Goal: Information Seeking & Learning: Check status

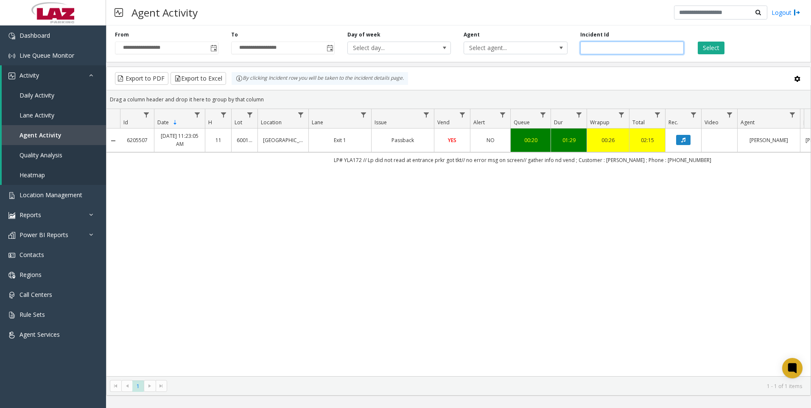
drag, startPoint x: 609, startPoint y: 43, endPoint x: 574, endPoint y: 37, distance: 35.3
click at [574, 37] on div "Incident Id *******" at bounding box center [632, 42] width 116 height 23
click at [216, 51] on span "Toggle popup" at bounding box center [213, 48] width 7 height 7
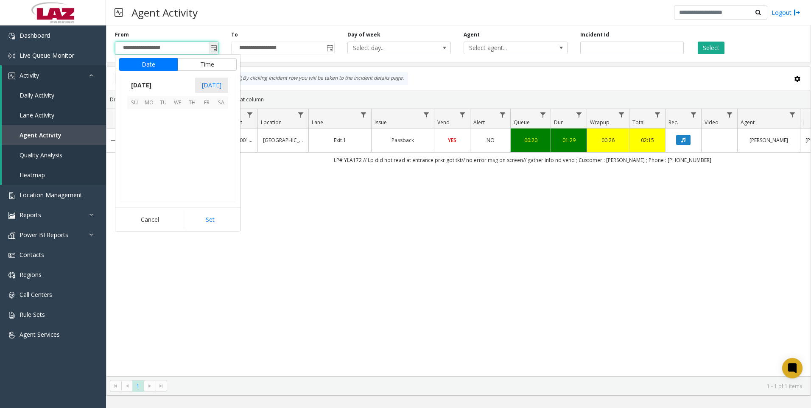
scroll to position [152373, 0]
click at [370, 248] on div "6205507 Oct 4, 2025 11:23:05 AM 11 600154 Presidential Towers Exit 1 Passback Y…" at bounding box center [458, 253] width 704 height 248
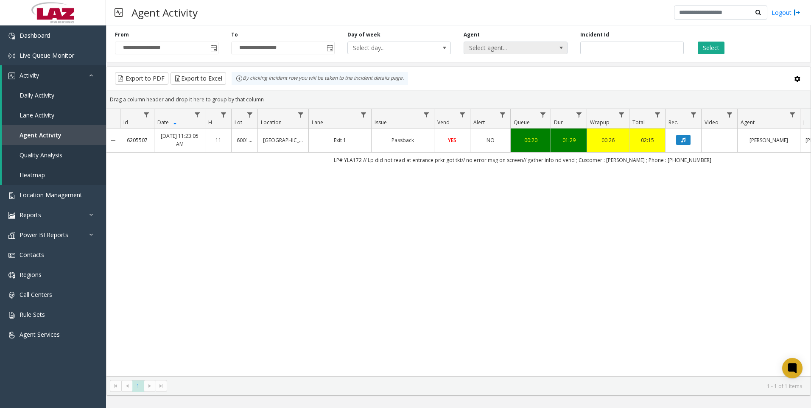
click at [487, 50] on span "Select agent..." at bounding box center [505, 48] width 82 height 12
click at [428, 53] on span "Select day..." at bounding box center [389, 48] width 82 height 12
click at [528, 49] on span "Select agent..." at bounding box center [505, 48] width 82 height 12
click at [633, 50] on input "number" at bounding box center [632, 48] width 104 height 13
paste input "*******"
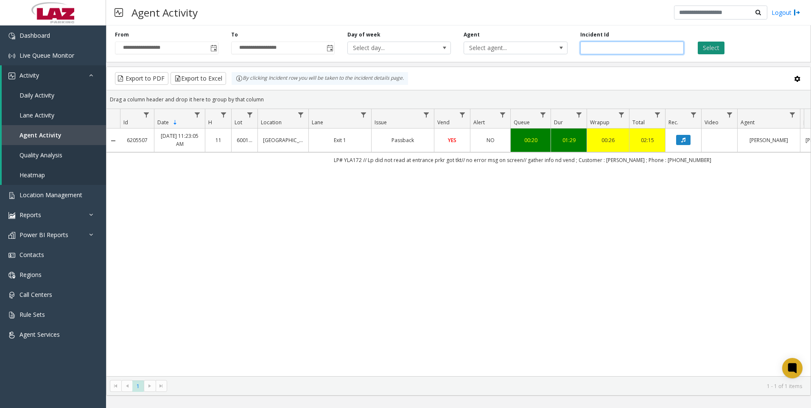
type input "*******"
click at [701, 49] on button "Select" at bounding box center [711, 48] width 27 height 13
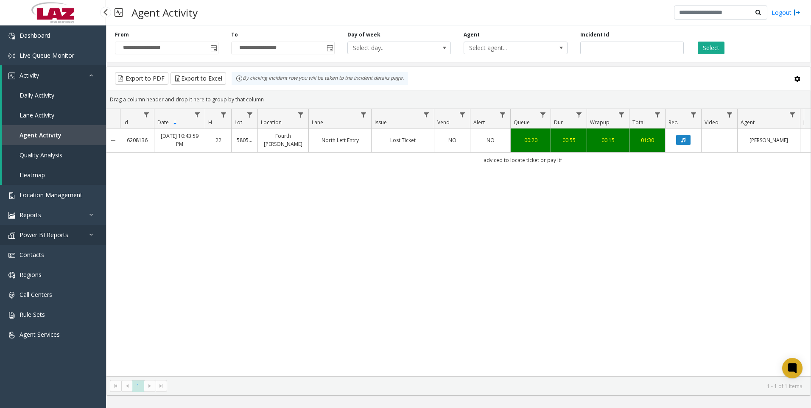
click at [87, 233] on link "Power BI Reports" at bounding box center [53, 235] width 106 height 20
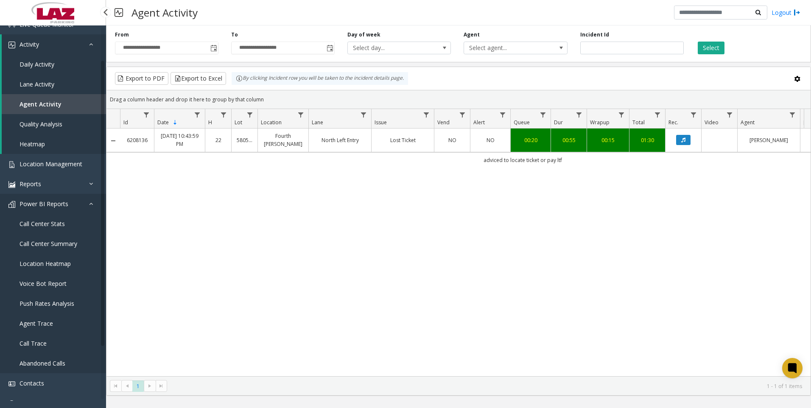
scroll to position [42, 0]
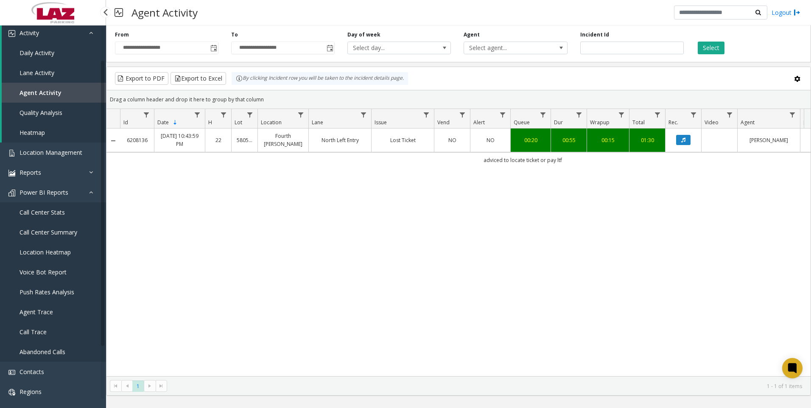
drag, startPoint x: 39, startPoint y: 210, endPoint x: 45, endPoint y: 202, distance: 10.0
click at [95, 173] on icon at bounding box center [93, 172] width 8 height 6
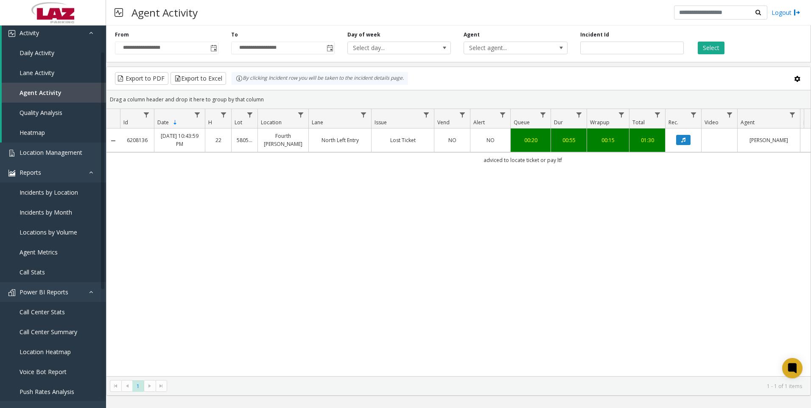
click at [308, 220] on div "6208136 Oct 4, 2025 10:43:59 PM 22 580542 Fourth Ward North Left Entry Lost Tic…" at bounding box center [458, 253] width 704 height 248
drag, startPoint x: 499, startPoint y: 163, endPoint x: 546, endPoint y: 162, distance: 47.1
click at [546, 162] on td "adviced to locate ticket or pay ltf" at bounding box center [522, 159] width 805 height 15
